Goal: Check status

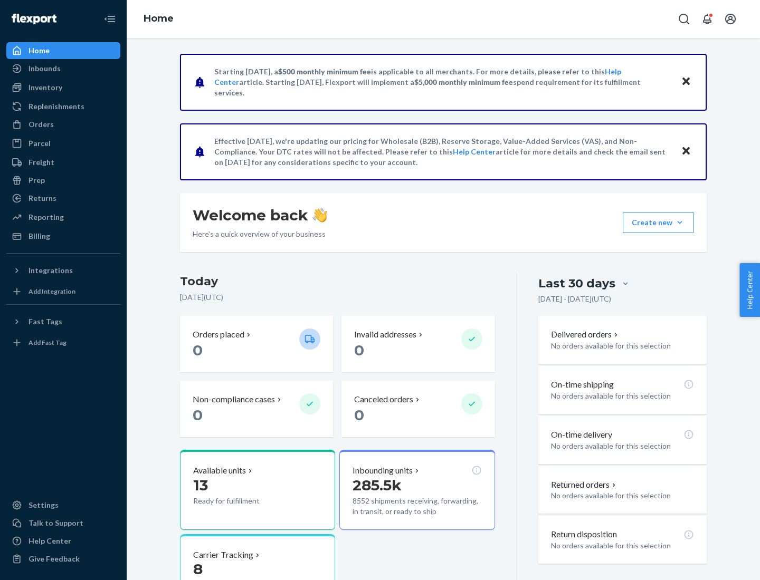
click at [680, 223] on button "Create new Create new inbound Create new order Create new product" at bounding box center [658, 222] width 71 height 21
click at [44, 69] on div "Inbounds" at bounding box center [44, 68] width 32 height 11
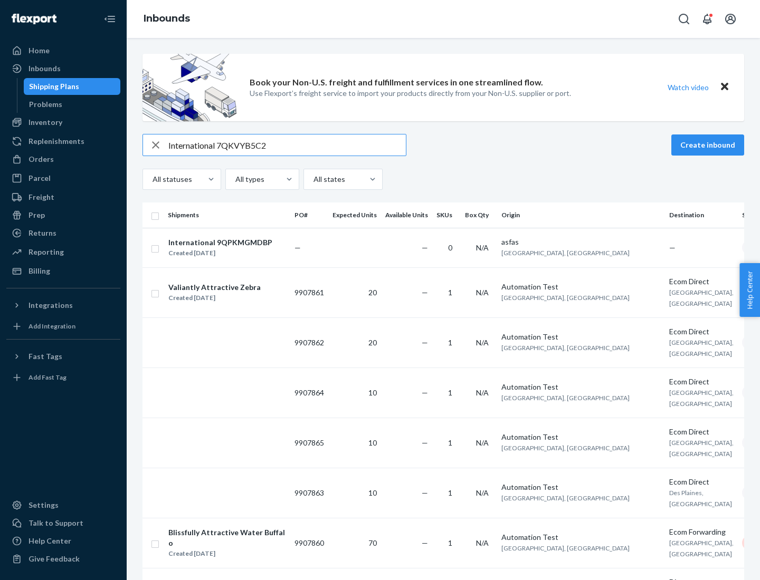
type input "International 7QKVYB5C29"
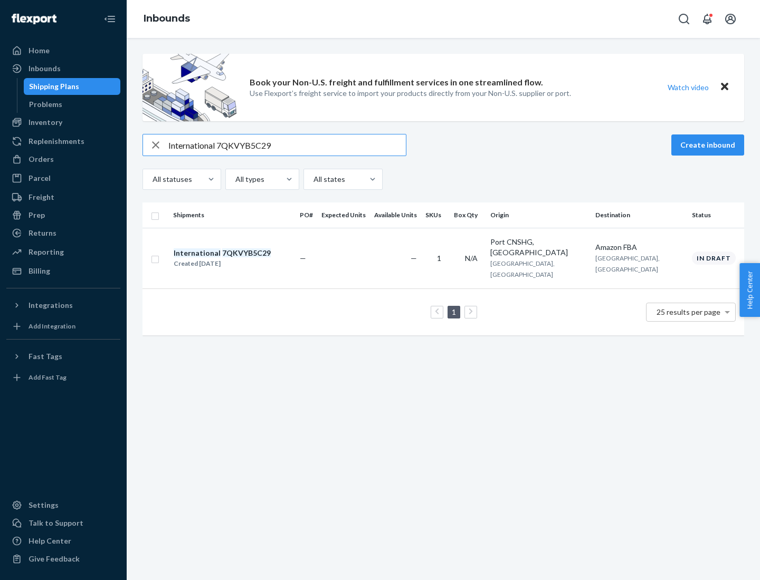
click at [240, 259] on div "Created [DATE]" at bounding box center [222, 264] width 97 height 11
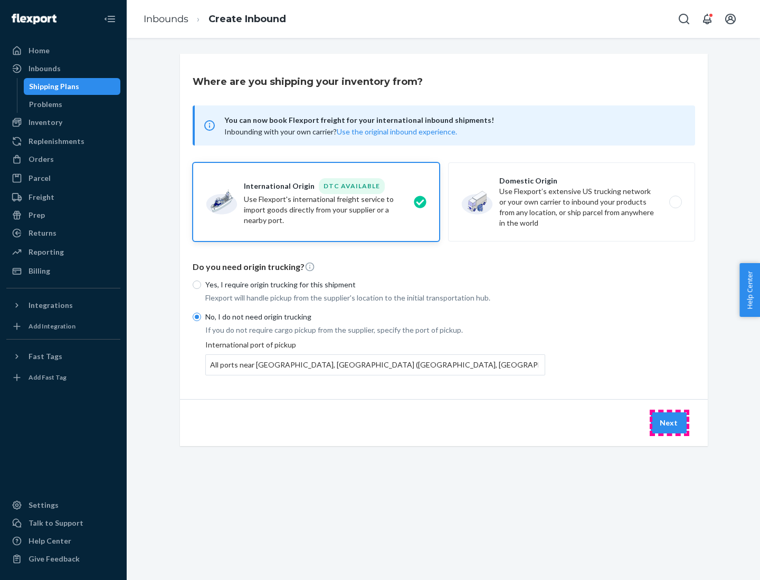
click at [669, 423] on button "Next" at bounding box center [669, 423] width 36 height 21
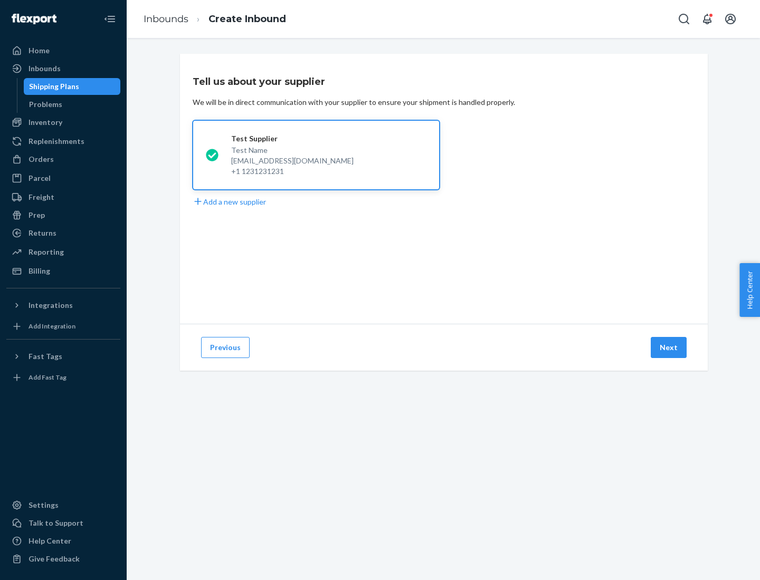
click at [669, 348] on button "Next" at bounding box center [669, 347] width 36 height 21
